Goal: Complete application form: Complete application form

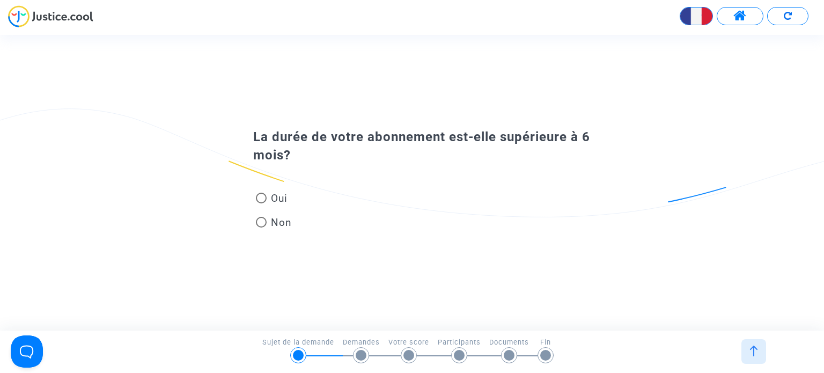
click at [266, 196] on span at bounding box center [261, 198] width 11 height 11
click at [261, 203] on input "Oui" at bounding box center [261, 203] width 1 height 1
radio input "true"
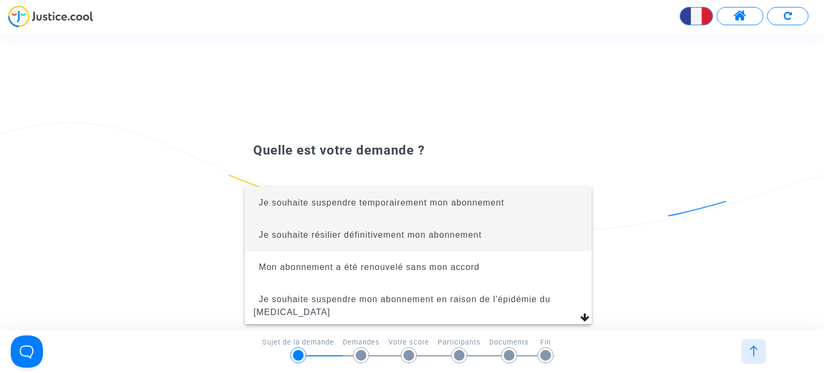
click at [343, 238] on span "Je souhaite résilier définitivement mon abonnement" at bounding box center [370, 234] width 223 height 9
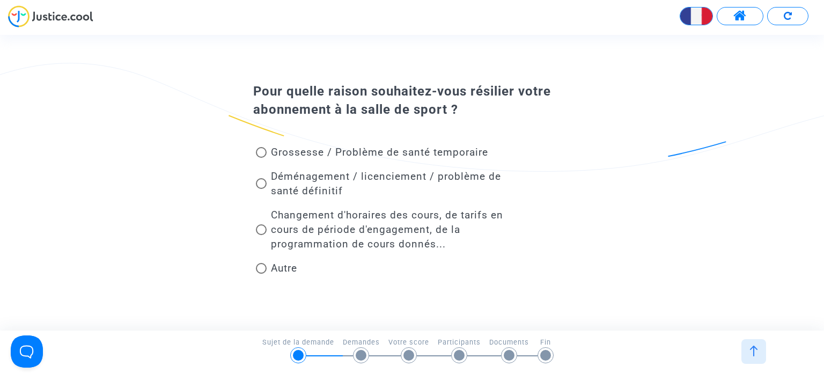
click at [262, 266] on span at bounding box center [261, 268] width 11 height 11
click at [261, 274] on input "Autre" at bounding box center [261, 274] width 1 height 1
radio input "true"
